Goal: Information Seeking & Learning: Learn about a topic

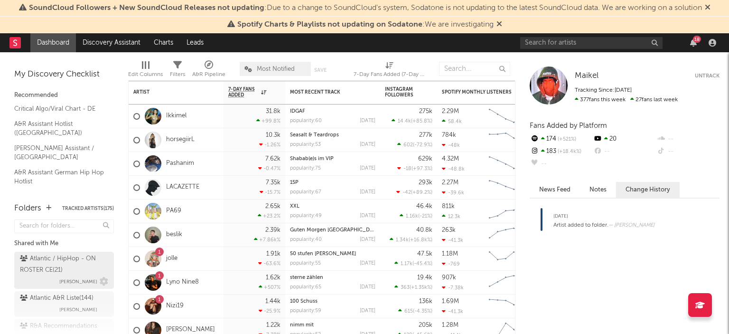
click at [34, 268] on div "Atlantic / HipHop - ON ROSTER CE ( 21 )" at bounding box center [63, 264] width 86 height 23
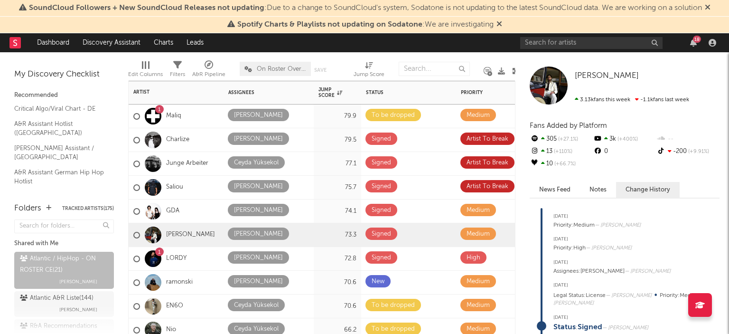
click at [188, 129] on div "Charlize" at bounding box center [161, 140] width 56 height 28
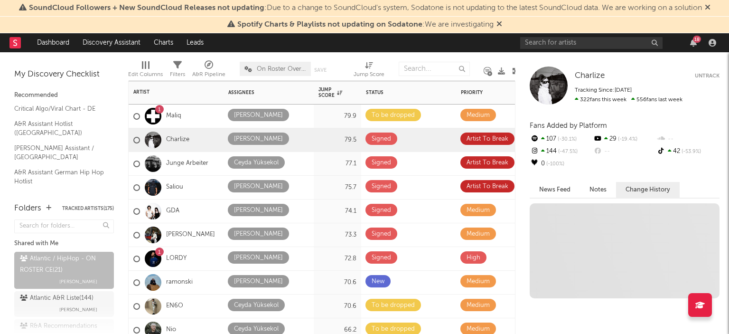
click at [194, 121] on div "1 Maliq" at bounding box center [176, 116] width 95 height 24
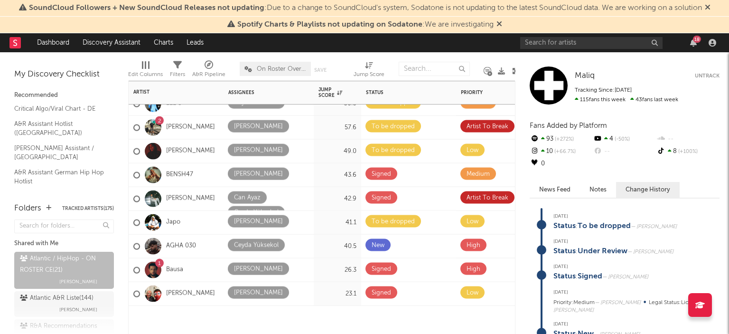
click at [211, 244] on div "AGHA 030" at bounding box center [176, 246] width 95 height 24
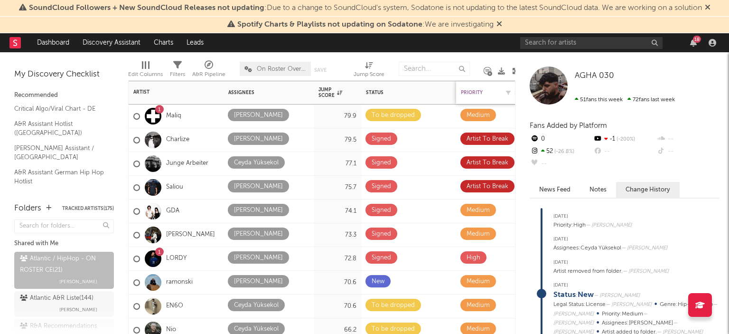
click at [477, 92] on div "Priority" at bounding box center [480, 93] width 38 height 6
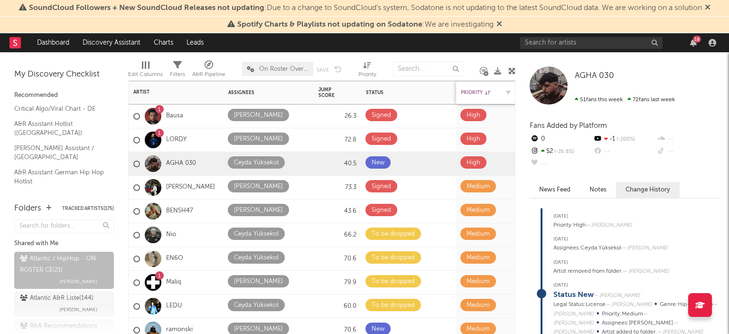
click at [477, 92] on div "Priority" at bounding box center [480, 93] width 38 height 6
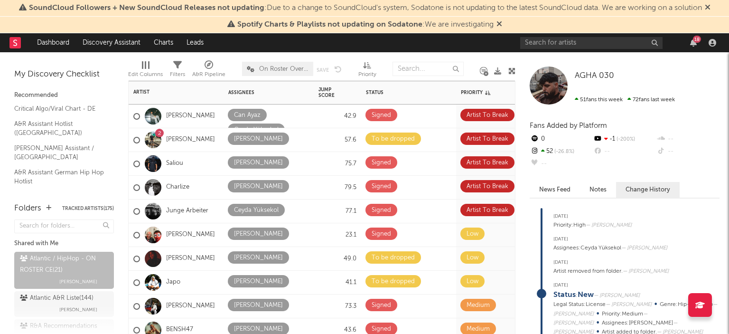
click at [209, 173] on div "Saliou" at bounding box center [176, 164] width 95 height 24
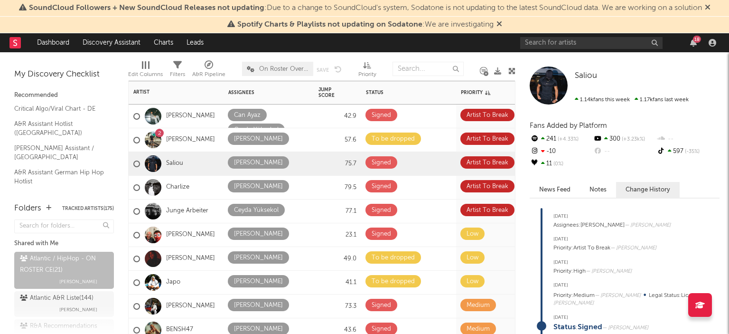
click at [696, 38] on div "18" at bounding box center [697, 39] width 8 height 7
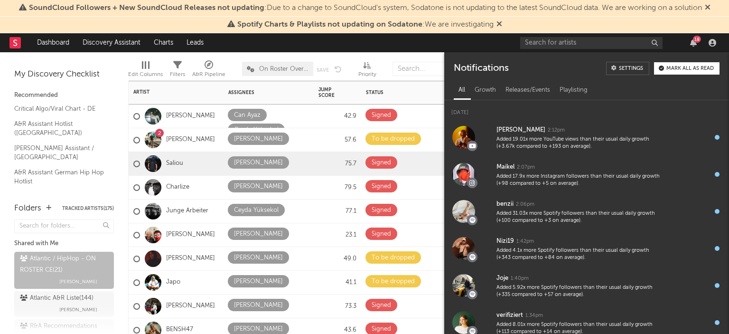
click at [698, 73] on button "Mark all as read" at bounding box center [686, 68] width 65 height 12
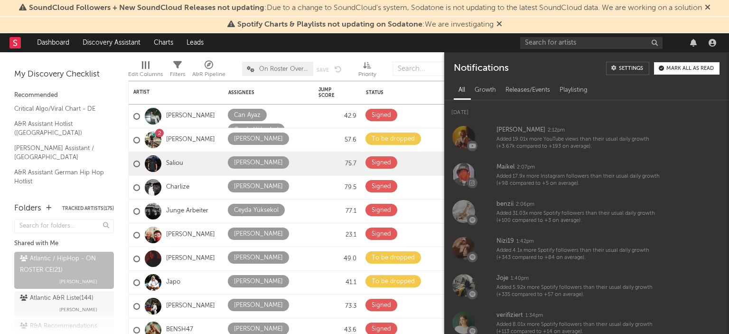
click at [714, 6] on div "SoundCloud Followers + New SoundCloud Releases not updating : Due to a change t…" at bounding box center [364, 8] width 729 height 17
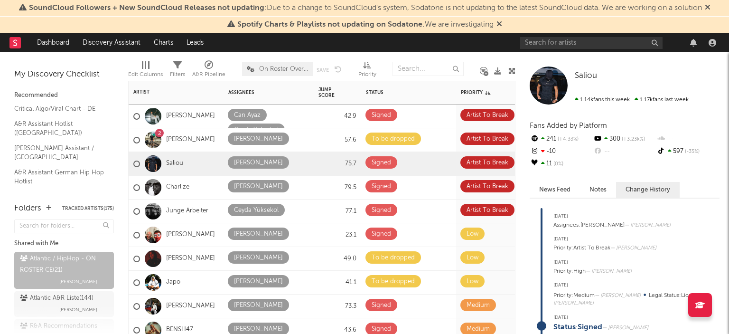
click at [189, 148] on div "2 [PERSON_NAME]" at bounding box center [174, 140] width 82 height 28
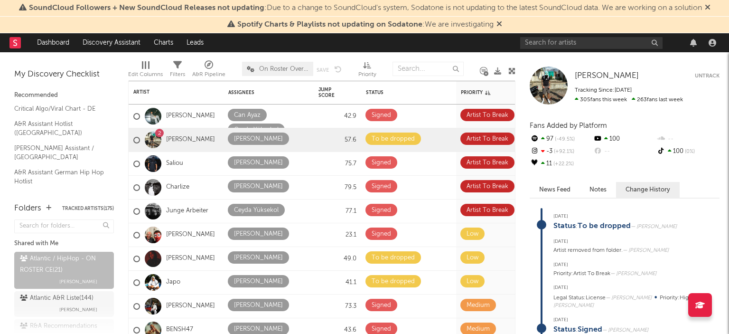
click at [538, 180] on div "Gola [PERSON_NAME] [PERSON_NAME] Untrack Tracking Since: [DATE] 305 fans this w…" at bounding box center [622, 192] width 214 height 281
click at [552, 189] on button "News Feed" at bounding box center [555, 190] width 50 height 16
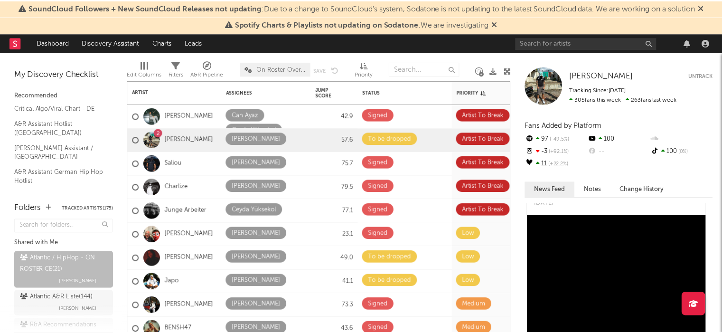
scroll to position [417, 0]
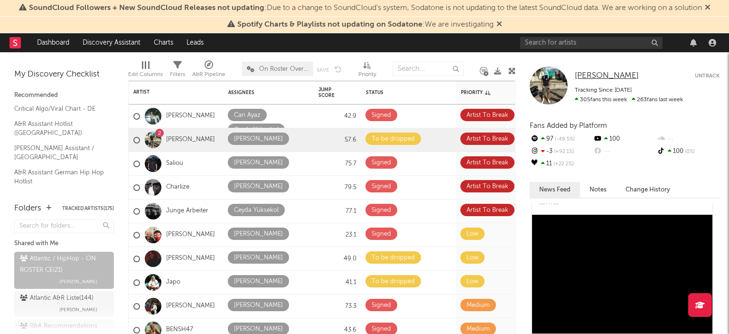
click at [596, 78] on span "[PERSON_NAME]" at bounding box center [607, 76] width 64 height 8
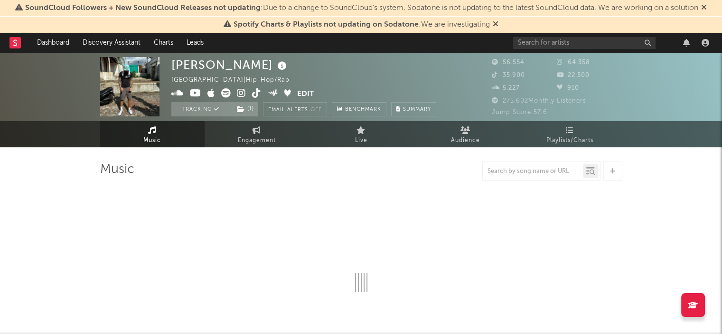
select select "6m"
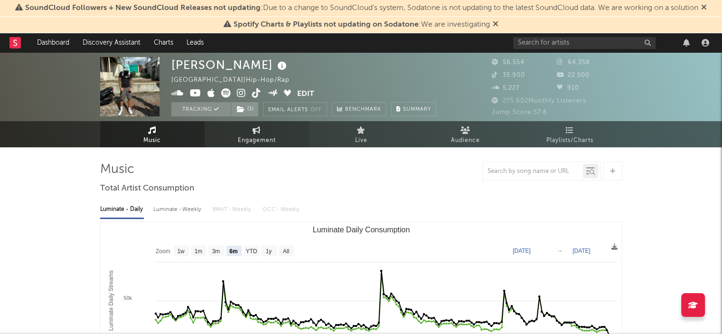
click at [264, 136] on span "Engagement" at bounding box center [257, 140] width 38 height 11
select select "1w"
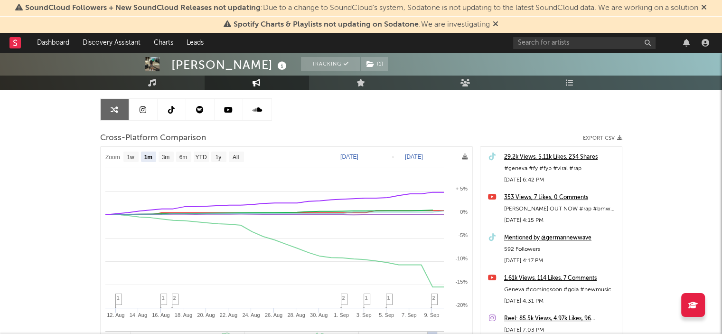
scroll to position [89, 0]
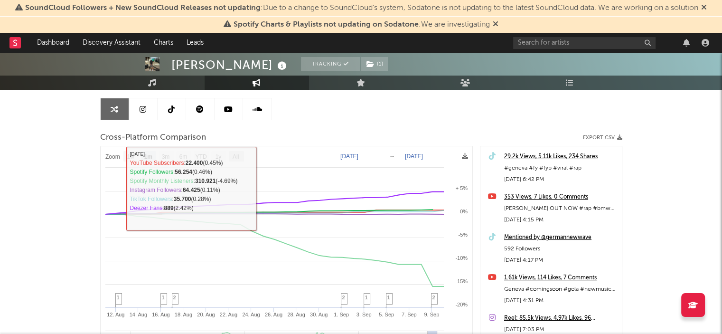
click at [232, 159] on text "All" at bounding box center [235, 156] width 6 height 7
select select "All"
type input "[DATE]"
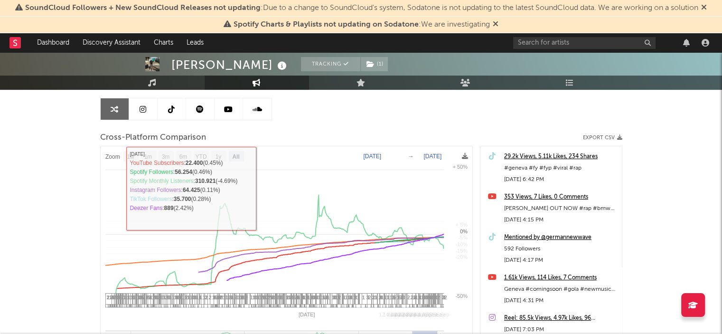
select select "All"
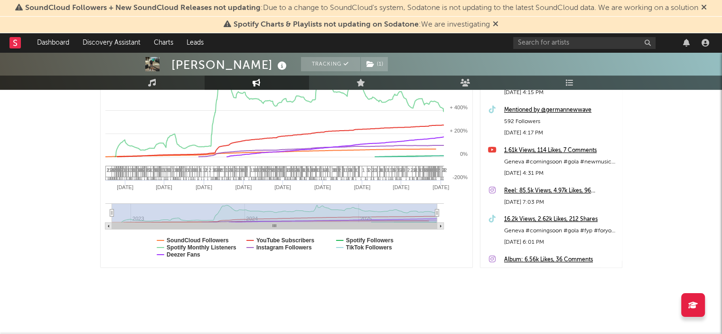
scroll to position [0, 0]
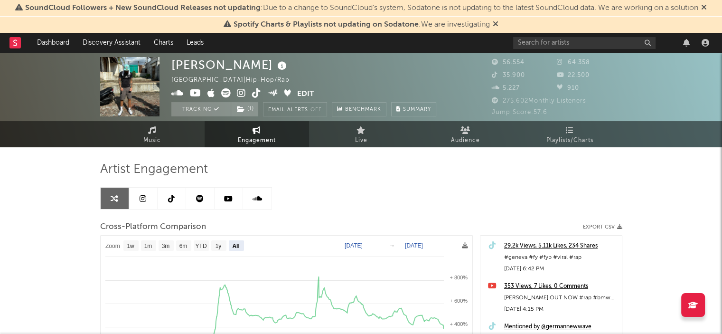
click at [145, 190] on link at bounding box center [143, 197] width 28 height 21
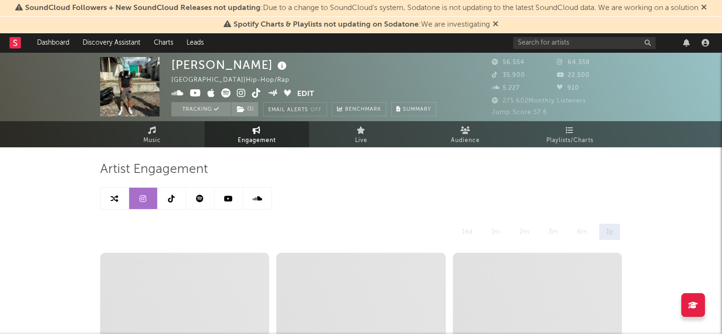
click at [200, 197] on icon at bounding box center [200, 199] width 8 height 8
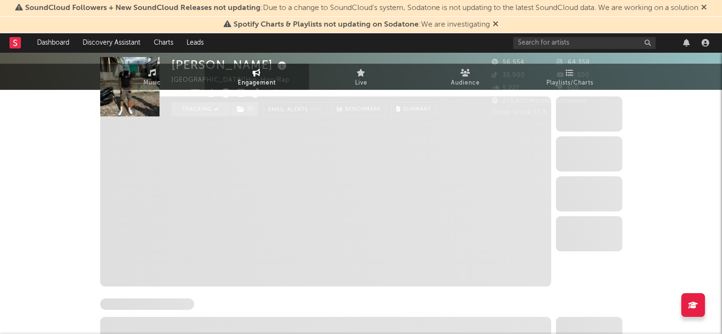
select select "6m"
select select "1w"
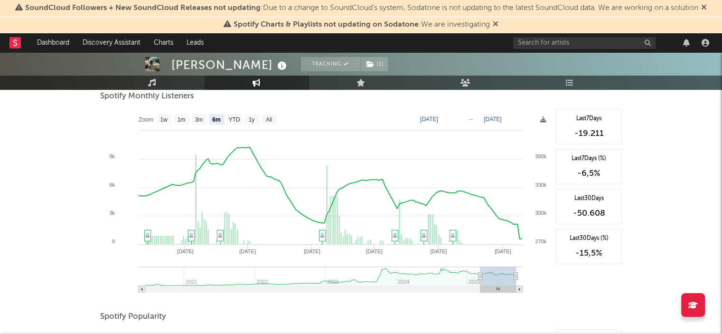
scroll to position [297, 0]
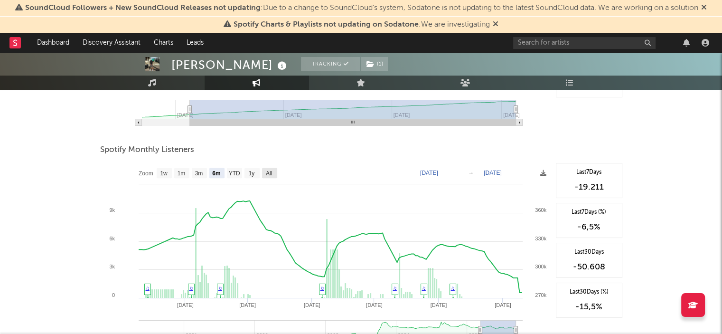
click at [275, 169] on rect at bounding box center [269, 173] width 15 height 10
select select "All"
type input "[DATE]"
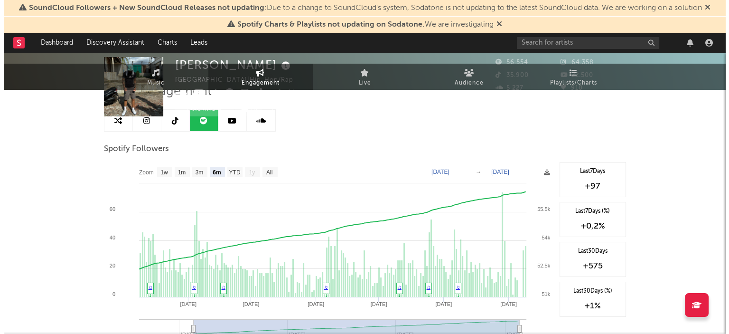
scroll to position [0, 0]
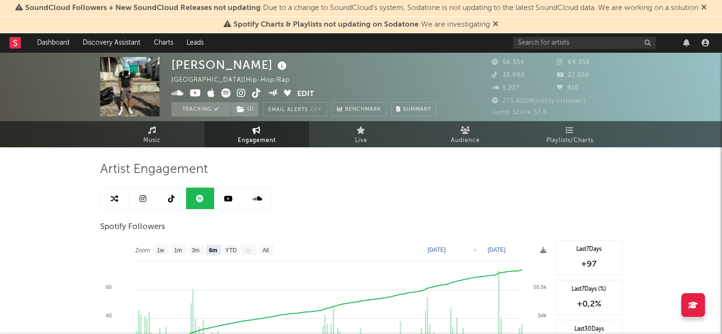
click at [564, 137] on span "Playlists/Charts" at bounding box center [569, 140] width 47 height 11
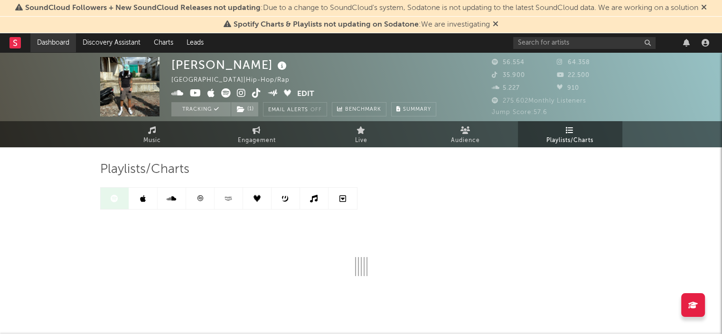
click at [56, 49] on link "Dashboard" at bounding box center [53, 42] width 46 height 19
